Goal: Check status: Check status

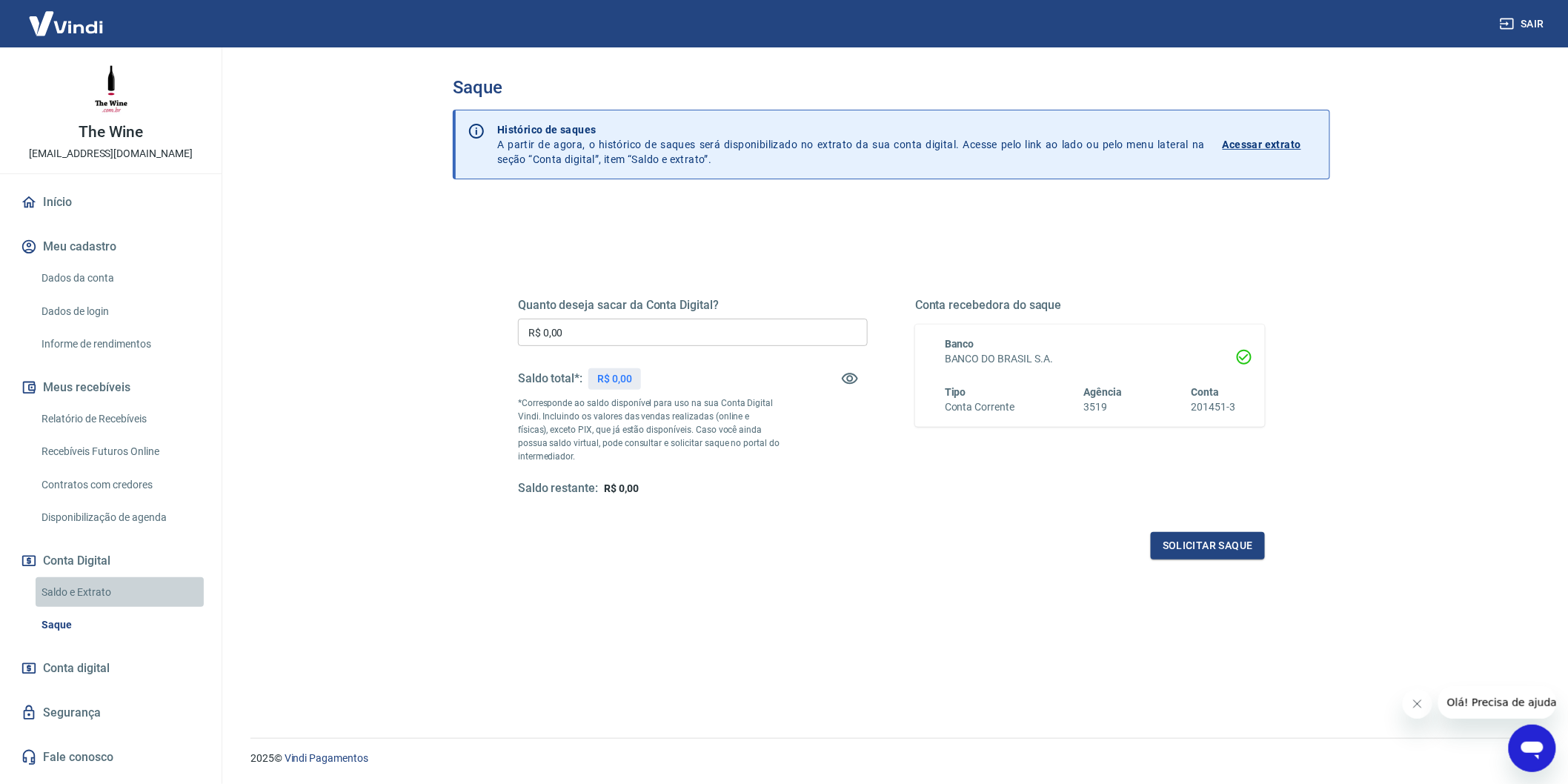
click at [110, 583] on link "Saldo e Extrato" at bounding box center [120, 592] width 168 height 31
